Goal: Find specific page/section: Find specific page/section

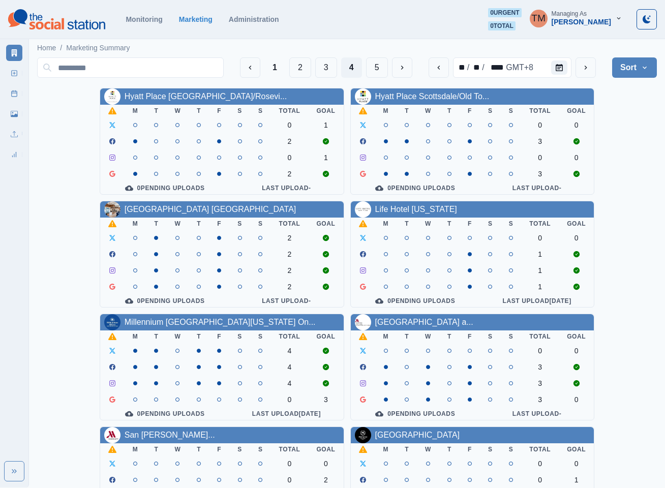
scroll to position [229, 0]
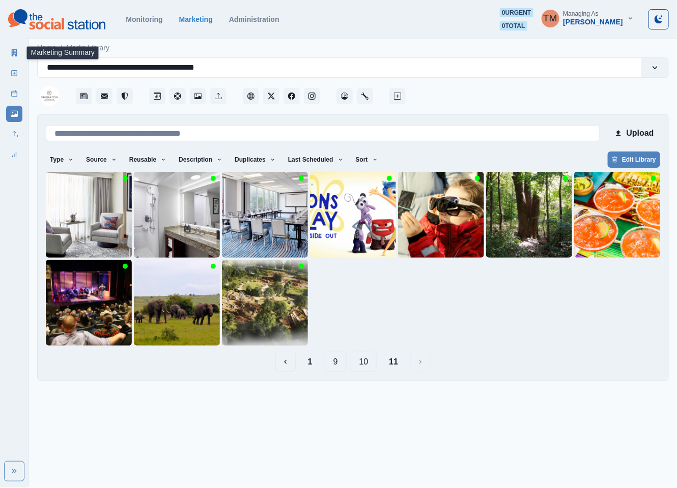
click at [8, 49] on link "Marketing Summary" at bounding box center [14, 53] width 16 height 16
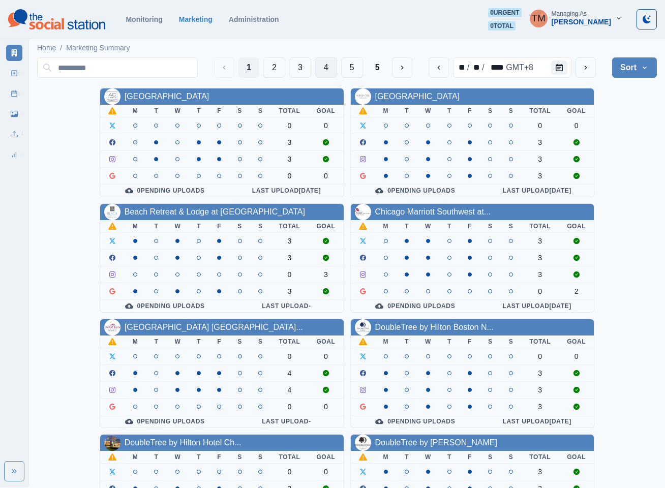
click at [330, 70] on button "4" at bounding box center [326, 67] width 22 height 20
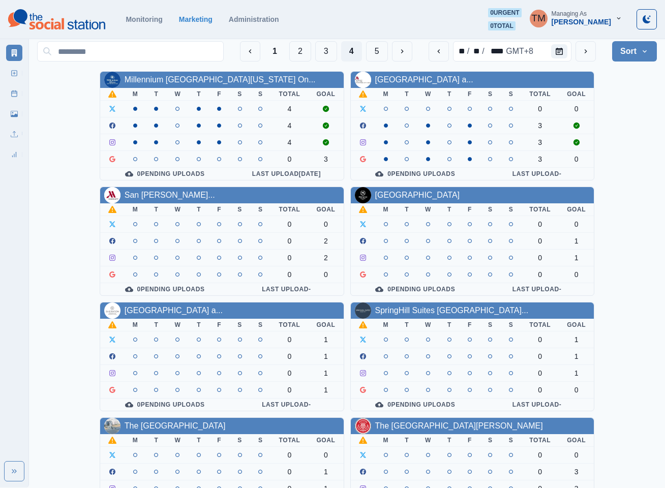
scroll to position [305, 0]
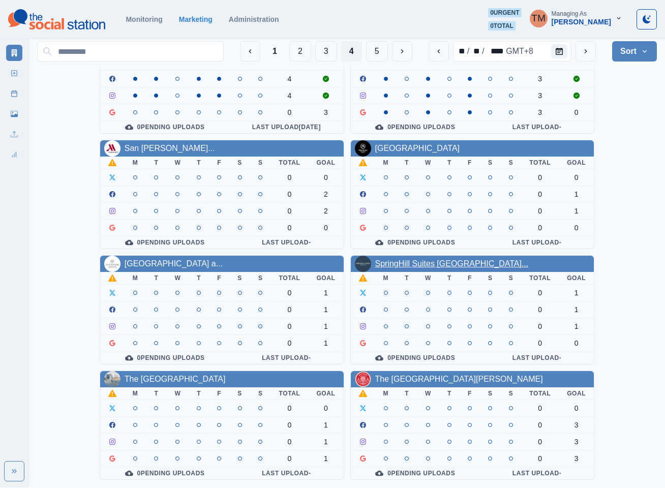
click at [443, 259] on link "SpringHill Suites [GEOGRAPHIC_DATA]..." at bounding box center [452, 263] width 154 height 9
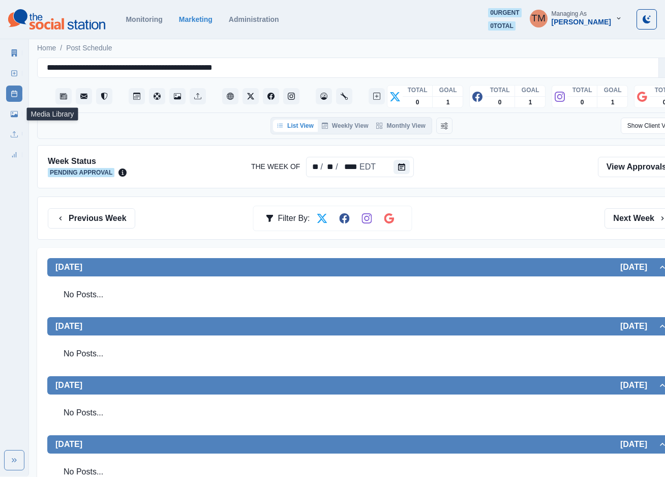
click at [18, 114] on link "Media Library" at bounding box center [14, 114] width 16 height 16
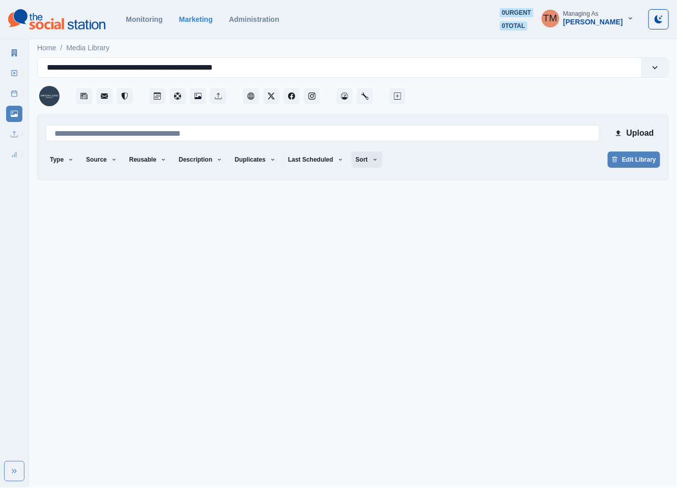
click at [372, 158] on icon "button" at bounding box center [375, 160] width 6 height 6
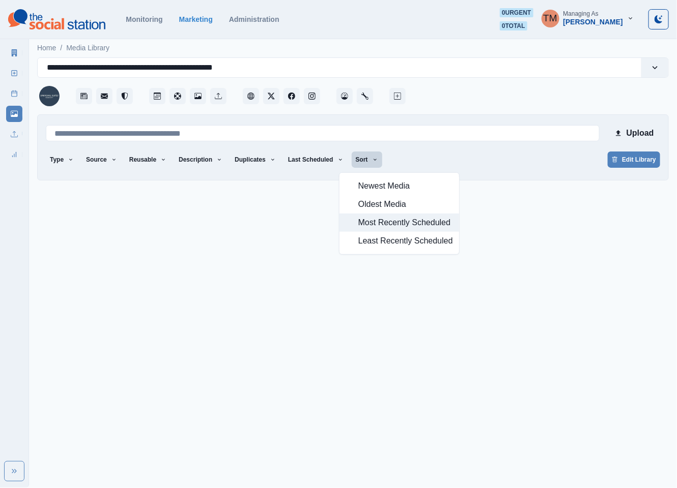
click at [382, 224] on span "Most Recently Scheduled" at bounding box center [405, 223] width 95 height 12
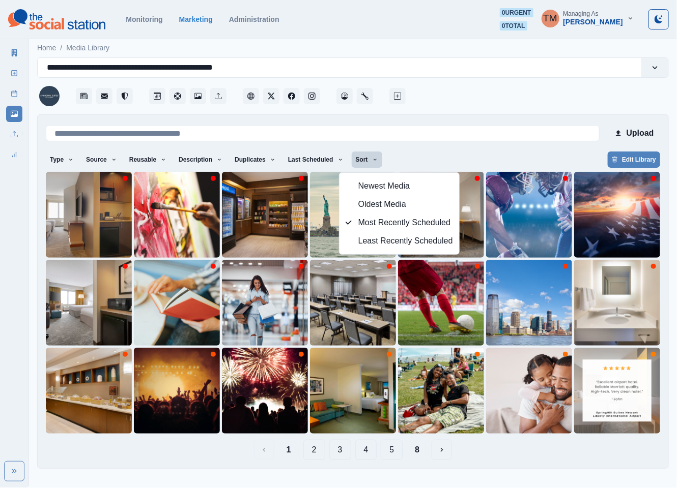
click at [423, 456] on button "8" at bounding box center [416, 450] width 21 height 20
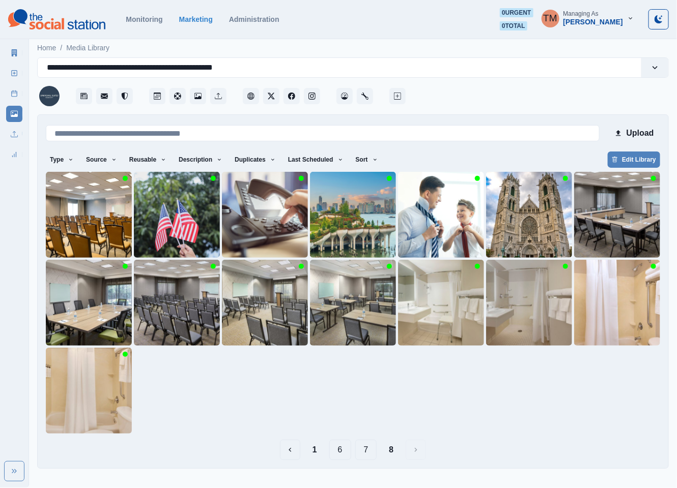
click at [370, 454] on button "7" at bounding box center [366, 450] width 22 height 20
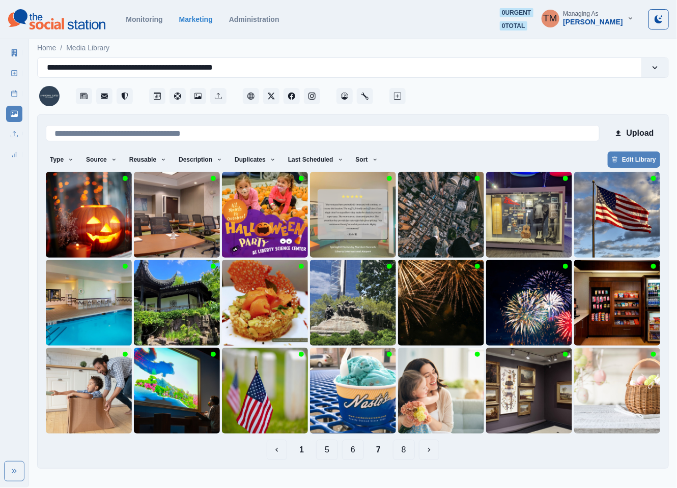
click at [306, 451] on button "1" at bounding box center [301, 450] width 21 height 20
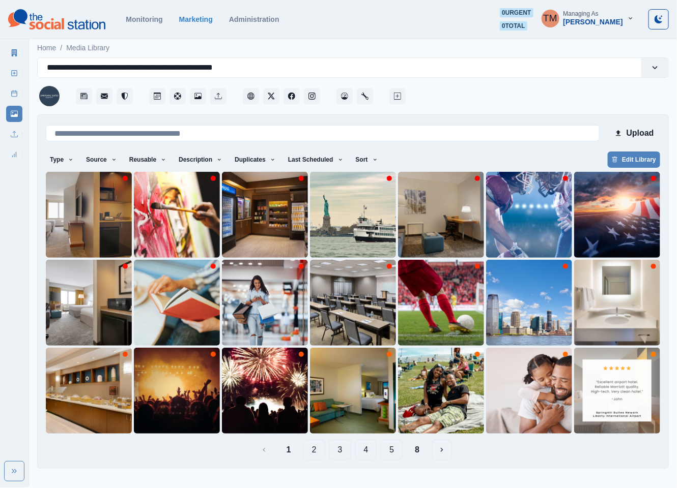
click at [312, 453] on button "2" at bounding box center [314, 450] width 22 height 20
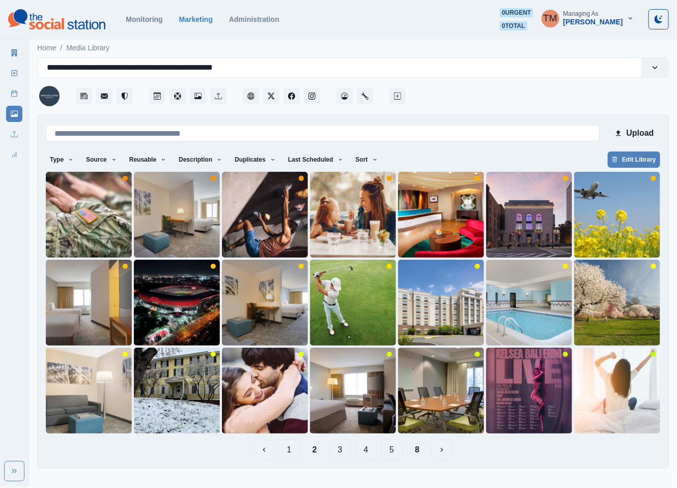
click at [342, 452] on button "3" at bounding box center [340, 450] width 22 height 20
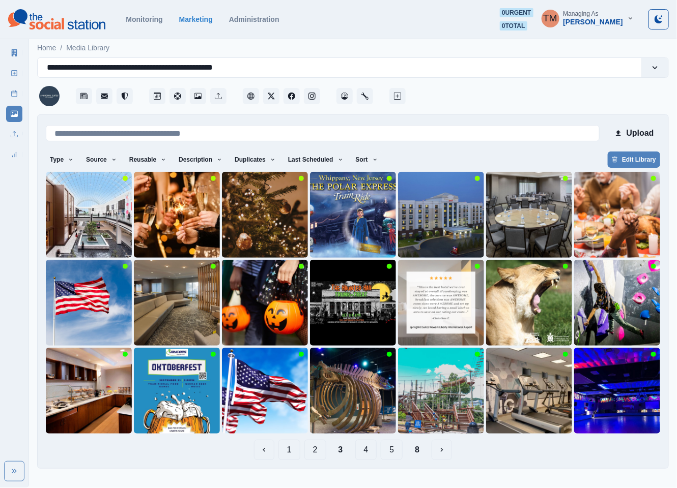
click at [43, 414] on div "Upload Type Any Image Video Source Any Upload Social Manager Found: Instagram F…" at bounding box center [352, 291] width 631 height 355
click at [65, 413] on img at bounding box center [89, 391] width 86 height 86
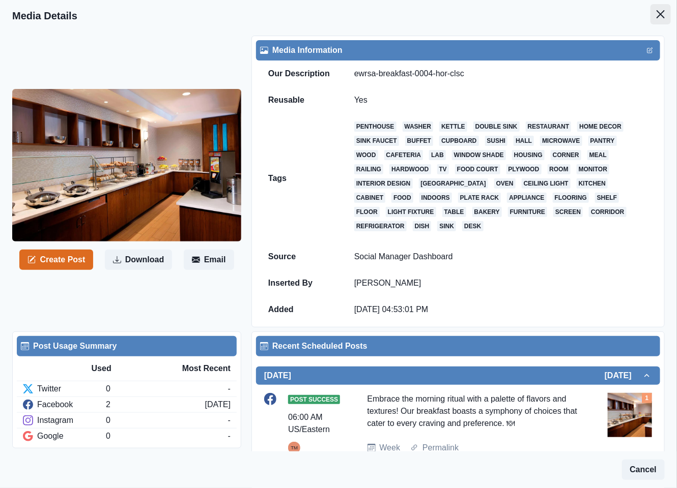
click at [656, 11] on icon "Close" at bounding box center [660, 14] width 8 height 8
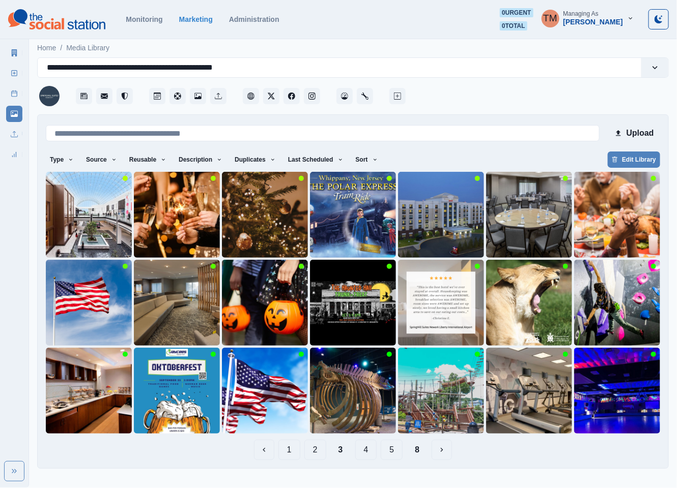
click at [289, 452] on button "1" at bounding box center [289, 450] width 22 height 20
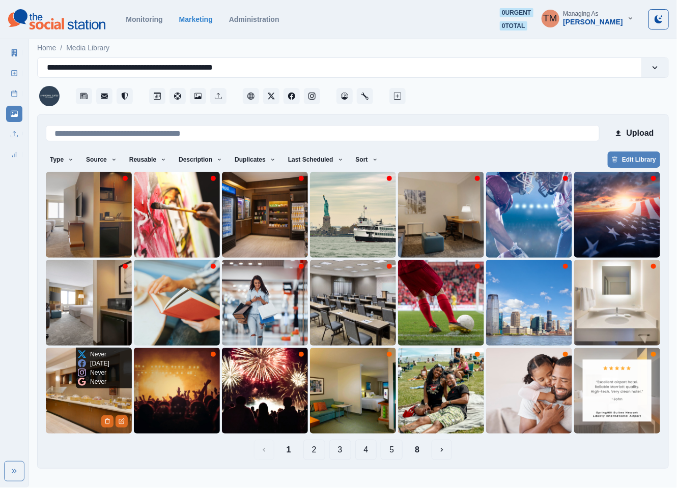
click at [63, 412] on img at bounding box center [89, 391] width 86 height 86
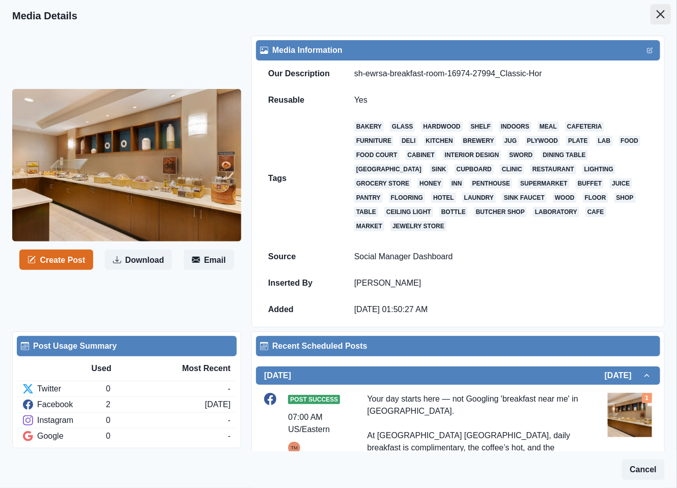
click at [656, 14] on icon "Close" at bounding box center [660, 14] width 8 height 8
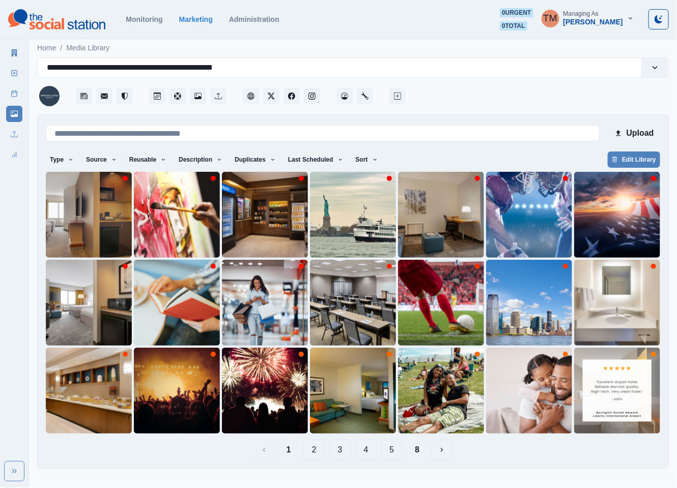
click at [339, 453] on button "3" at bounding box center [340, 450] width 22 height 20
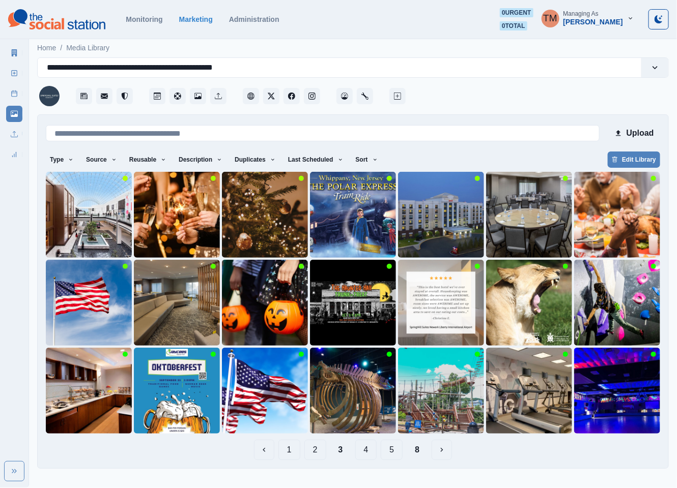
click at [370, 449] on button "4" at bounding box center [366, 450] width 22 height 20
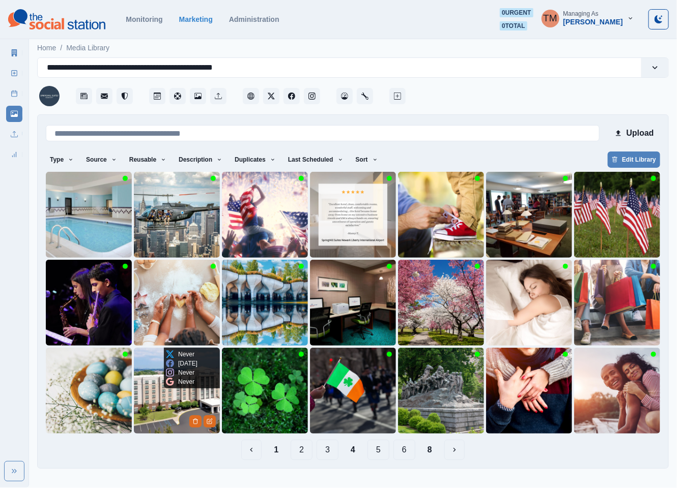
click at [159, 411] on img at bounding box center [177, 391] width 86 height 86
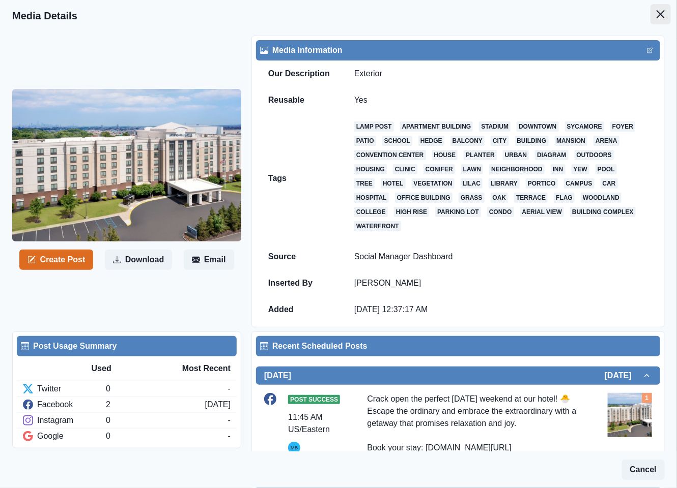
click at [654, 14] on button "Close" at bounding box center [660, 14] width 20 height 20
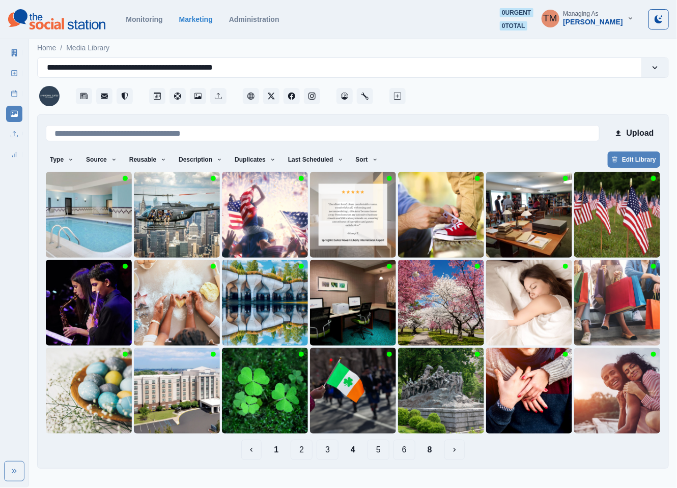
click at [377, 449] on button "5" at bounding box center [378, 450] width 22 height 20
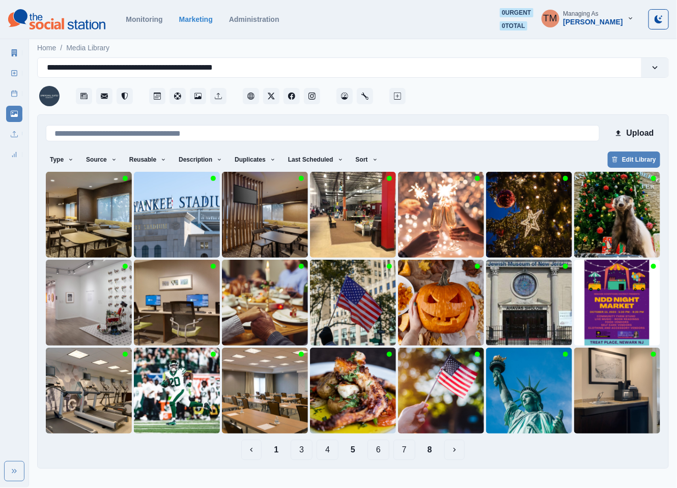
click at [382, 449] on button "6" at bounding box center [378, 450] width 22 height 20
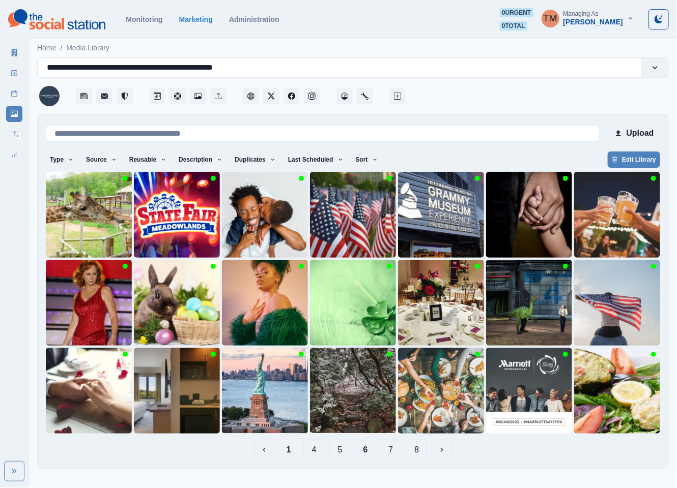
click at [392, 452] on button "7" at bounding box center [390, 450] width 22 height 20
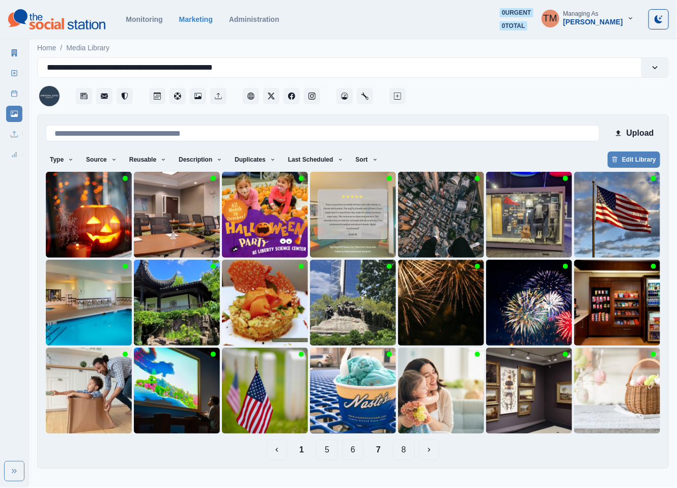
click at [402, 453] on button "8" at bounding box center [404, 450] width 22 height 20
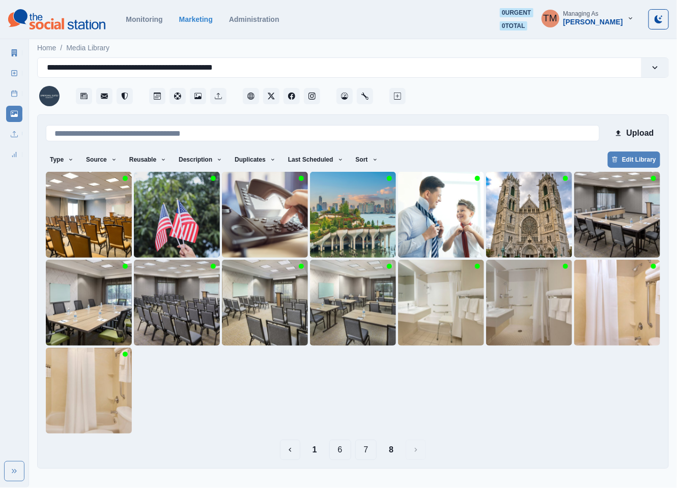
click at [338, 454] on button "6" at bounding box center [340, 450] width 22 height 20
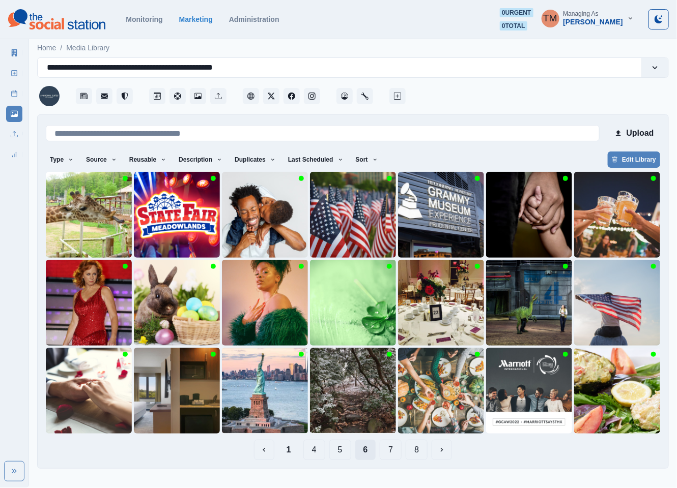
click at [338, 454] on button "5" at bounding box center [340, 450] width 22 height 20
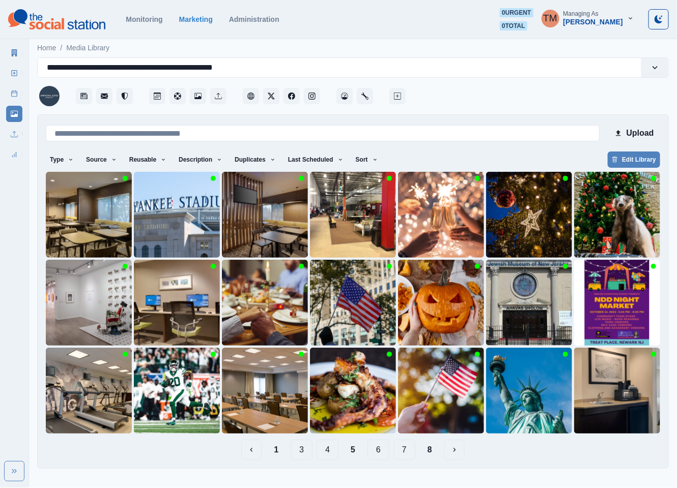
click at [380, 449] on button "6" at bounding box center [378, 450] width 22 height 20
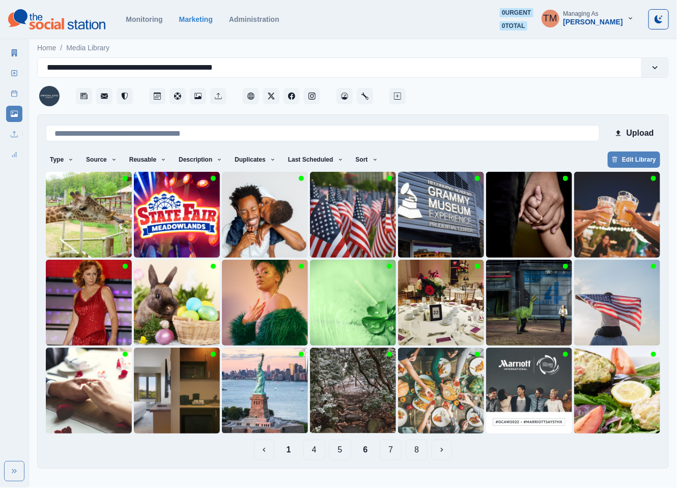
click at [316, 449] on button "4" at bounding box center [314, 450] width 22 height 20
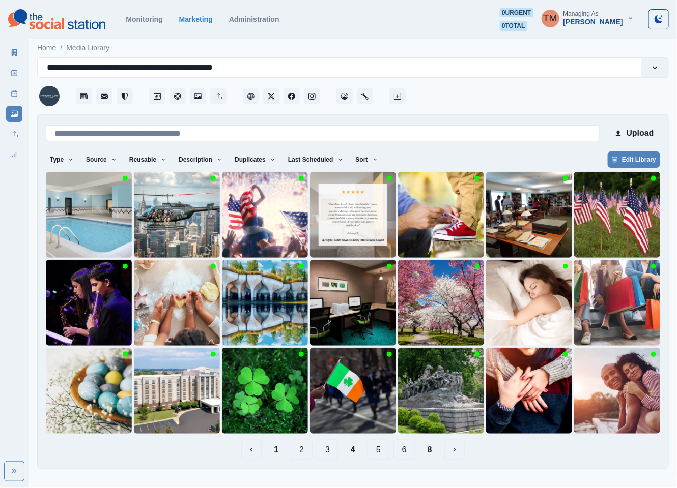
drag, startPoint x: 171, startPoint y: 400, endPoint x: 326, endPoint y: 454, distance: 163.1
click at [326, 454] on button "3" at bounding box center [327, 450] width 22 height 20
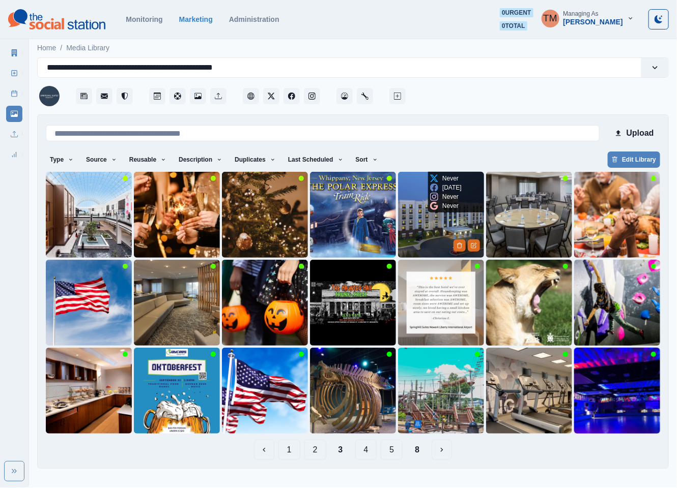
click at [418, 236] on img at bounding box center [441, 215] width 86 height 86
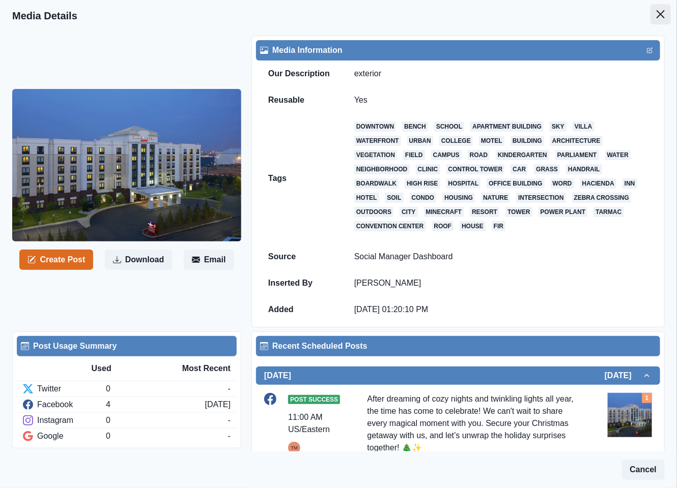
click at [656, 15] on icon "Close" at bounding box center [660, 14] width 8 height 8
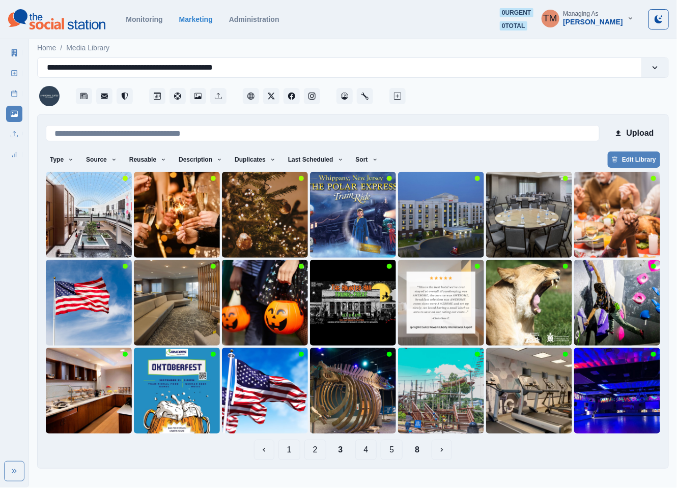
click at [318, 452] on button "2" at bounding box center [315, 450] width 22 height 20
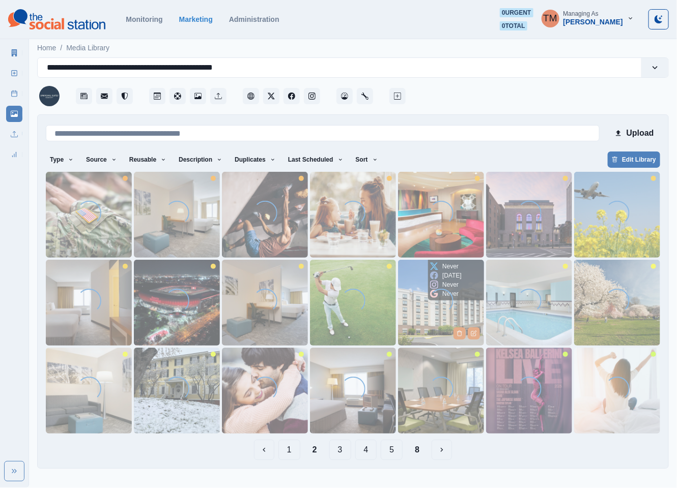
click at [429, 324] on img at bounding box center [441, 303] width 86 height 86
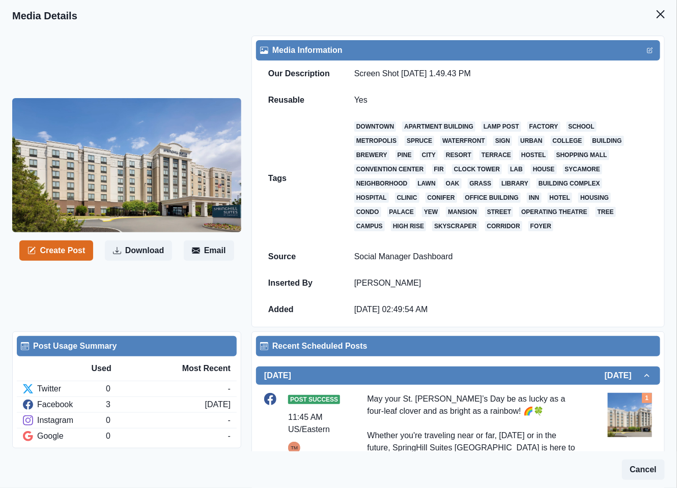
click at [656, 13] on icon "Close" at bounding box center [660, 14] width 8 height 8
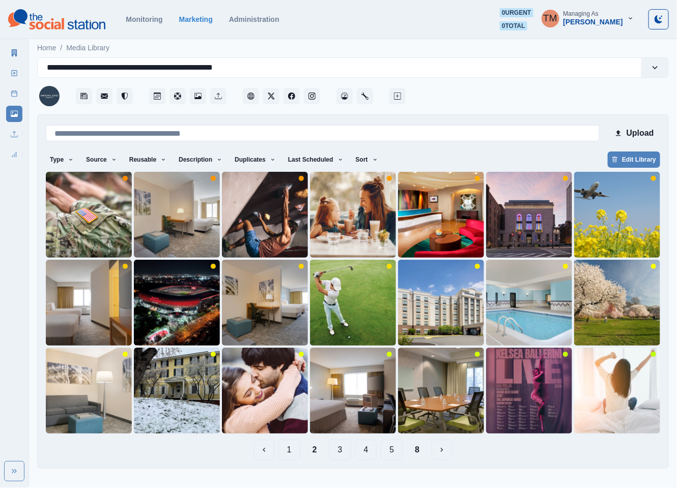
click at [369, 451] on button "4" at bounding box center [366, 450] width 22 height 20
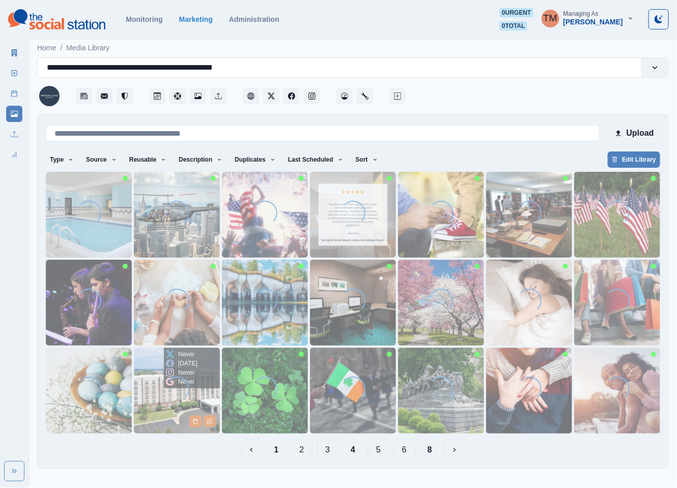
click at [158, 416] on img at bounding box center [177, 391] width 86 height 86
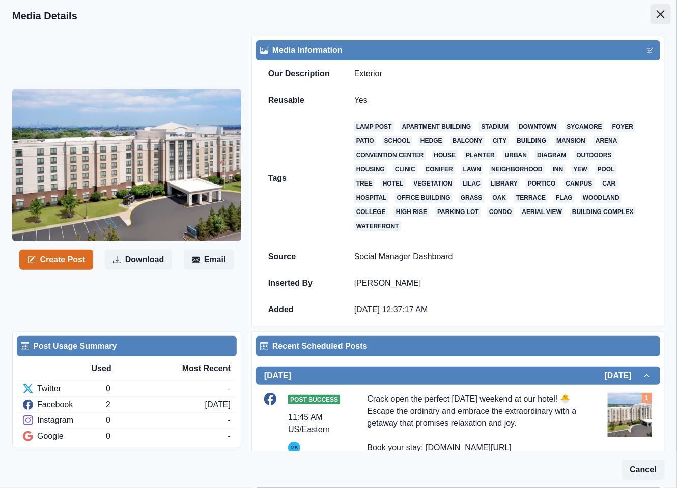
click at [656, 15] on icon "Close" at bounding box center [660, 14] width 8 height 8
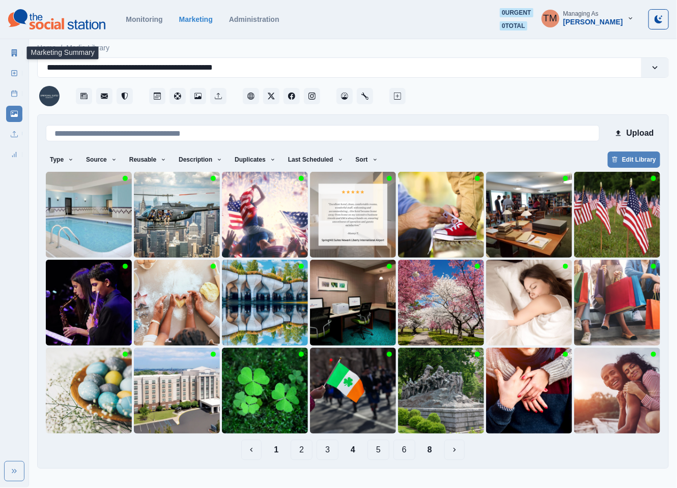
click at [13, 52] on icon at bounding box center [15, 52] width 6 height 7
